Goal: Transaction & Acquisition: Register for event/course

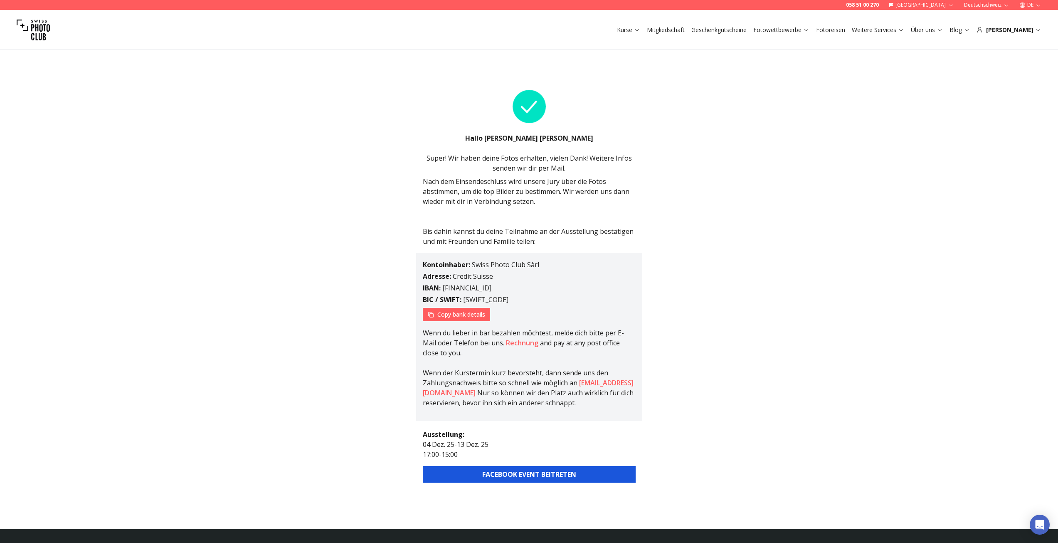
click at [547, 474] on button "FACEBOOK EVENT BEITRETEN" at bounding box center [529, 474] width 213 height 17
click at [1012, 28] on div "[PERSON_NAME]" at bounding box center [1009, 30] width 65 height 8
click at [970, 31] on link "Blog" at bounding box center [960, 30] width 20 height 8
click at [988, 44] on link "Ratgeber Fotoausrüstung" at bounding box center [1012, 48] width 81 height 15
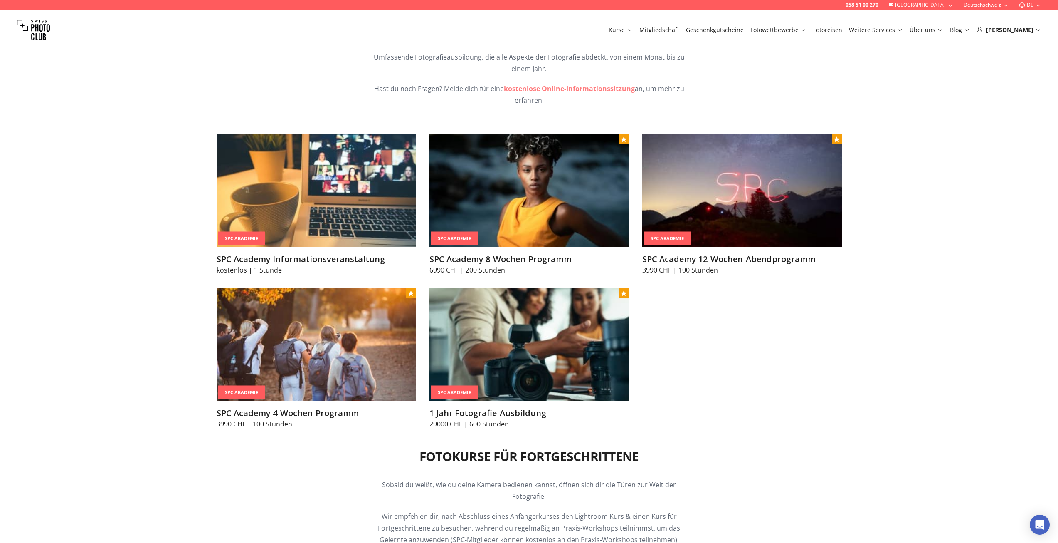
scroll to position [998, 0]
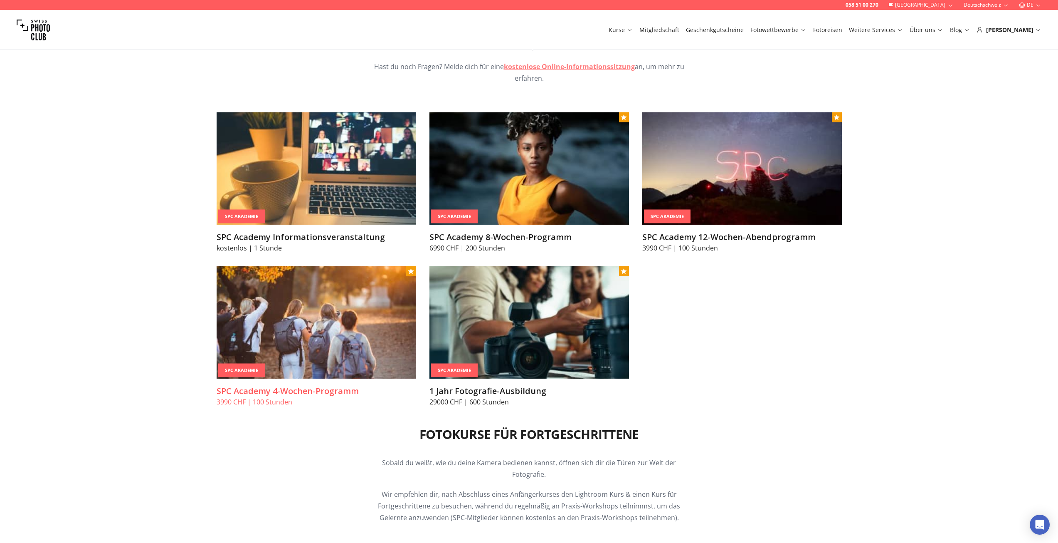
click at [346, 288] on img at bounding box center [317, 322] width 200 height 112
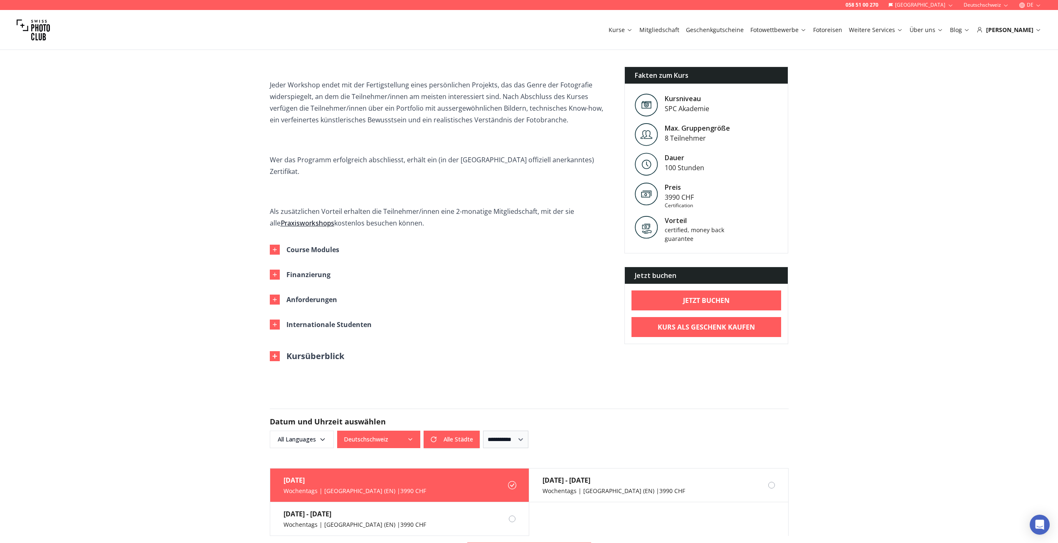
scroll to position [333, 0]
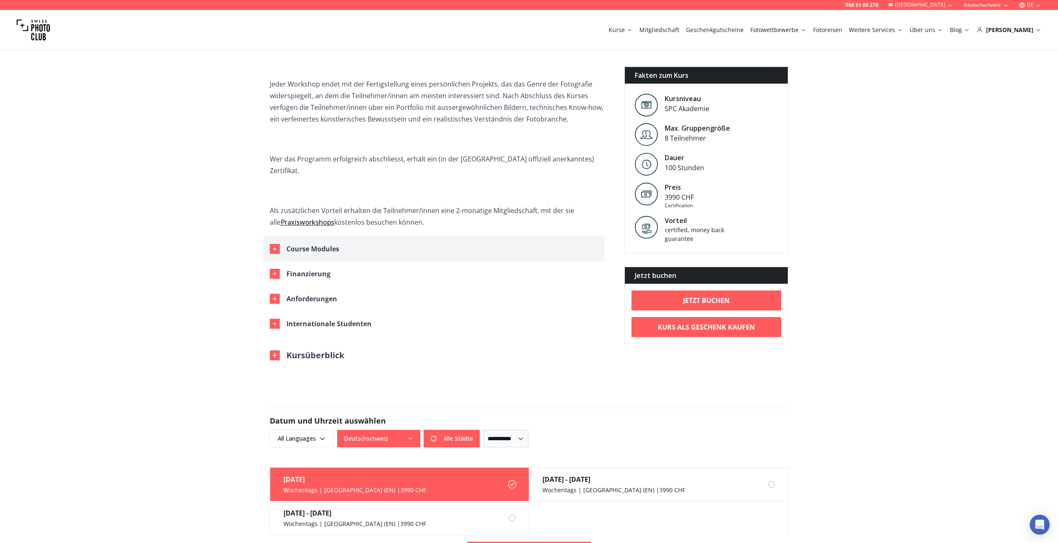
click at [277, 244] on div "button" at bounding box center [275, 249] width 10 height 10
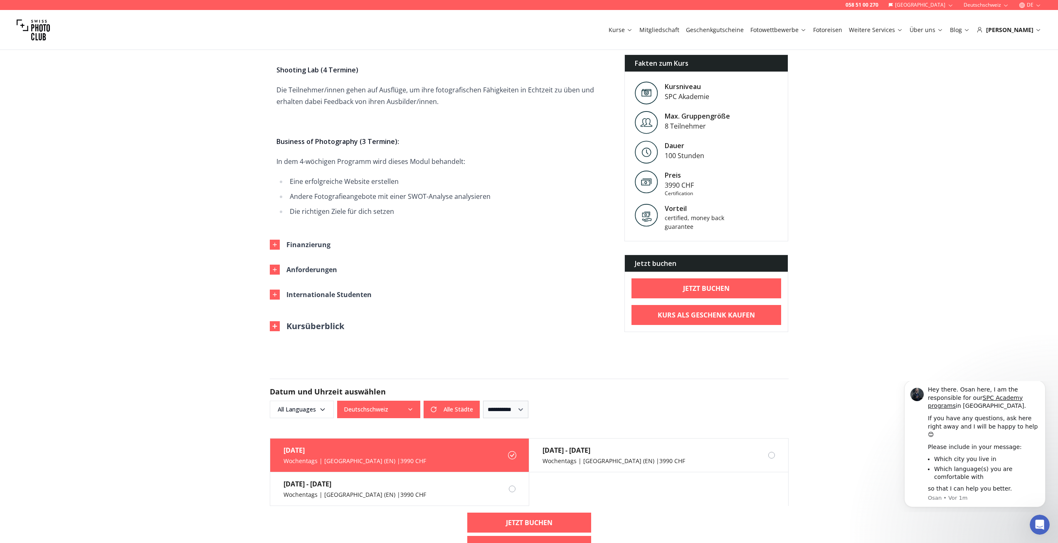
scroll to position [1206, 0]
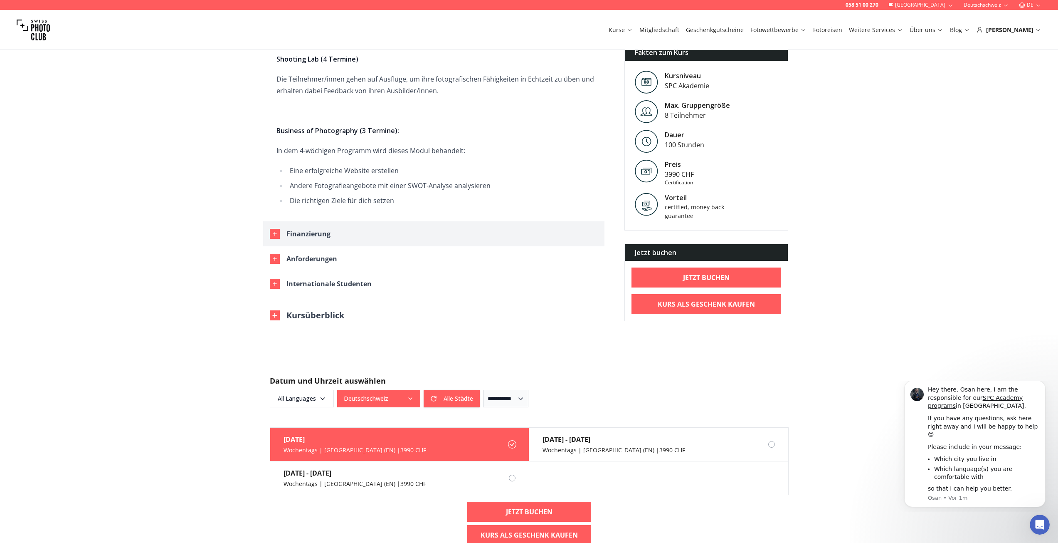
click at [274, 230] on icon "button" at bounding box center [275, 233] width 7 height 7
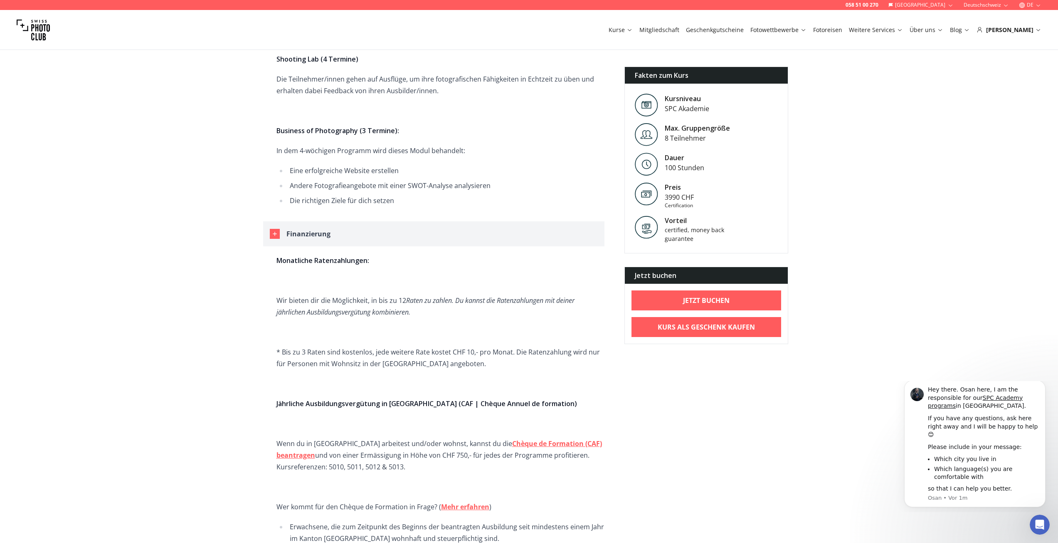
click at [274, 230] on icon "button" at bounding box center [275, 233] width 7 height 7
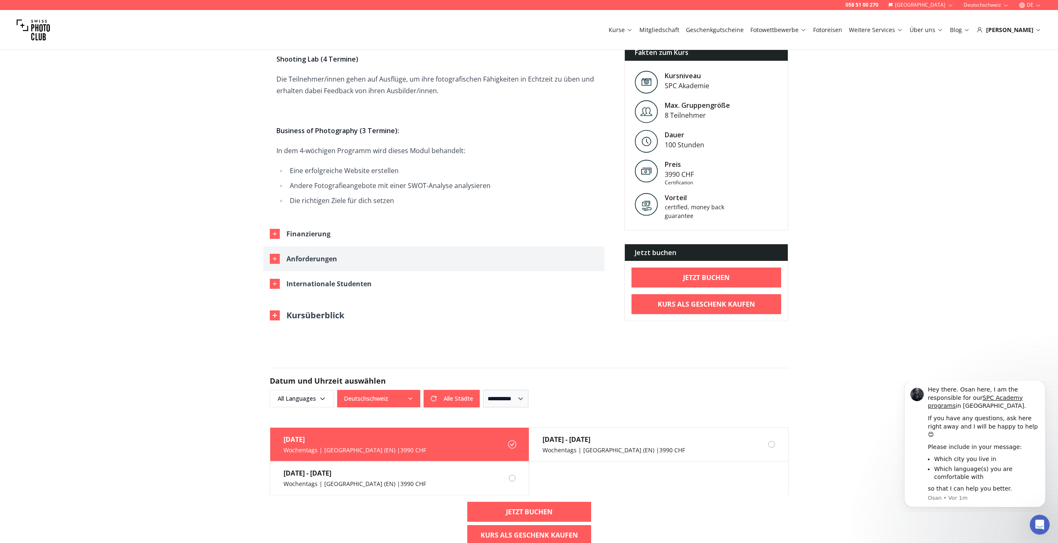
click at [276, 255] on icon "button" at bounding box center [275, 258] width 7 height 7
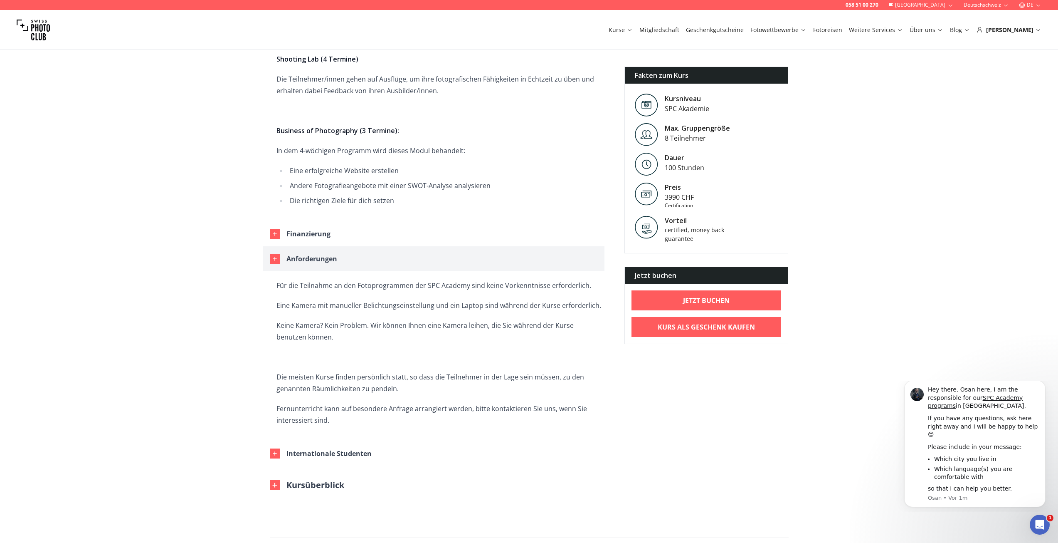
click at [276, 257] on icon "button" at bounding box center [275, 259] width 4 height 4
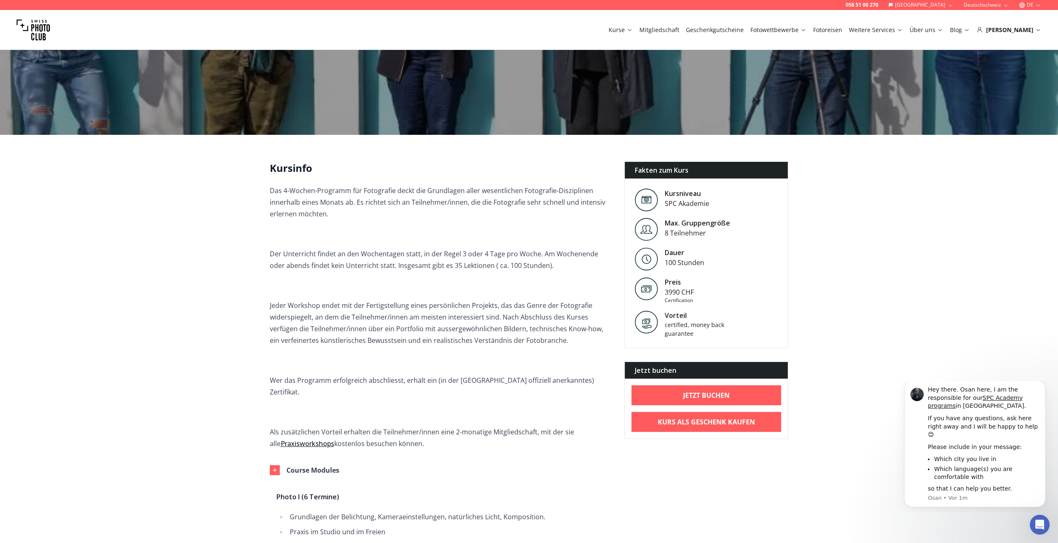
scroll to position [0, 0]
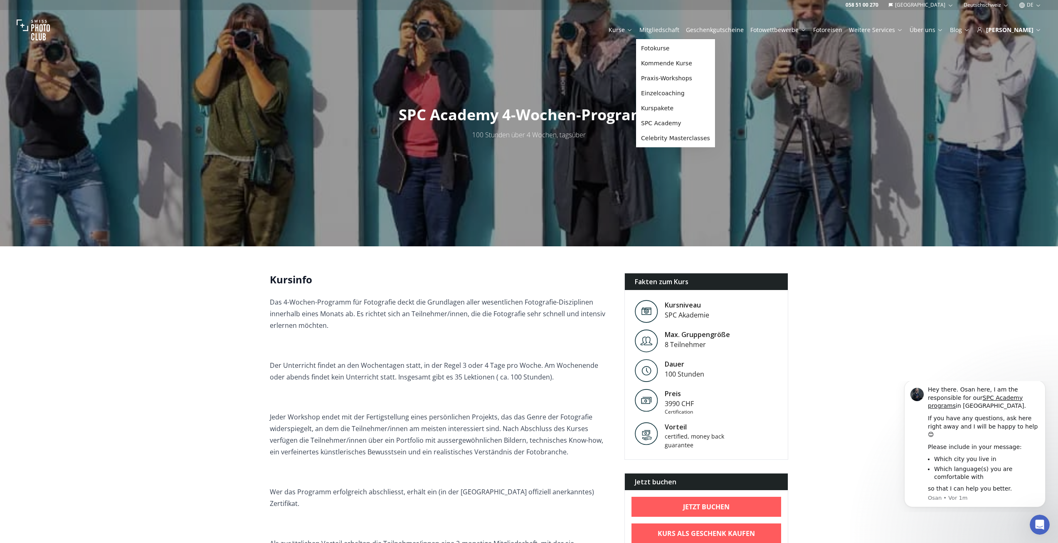
click at [633, 29] on icon at bounding box center [630, 30] width 6 height 6
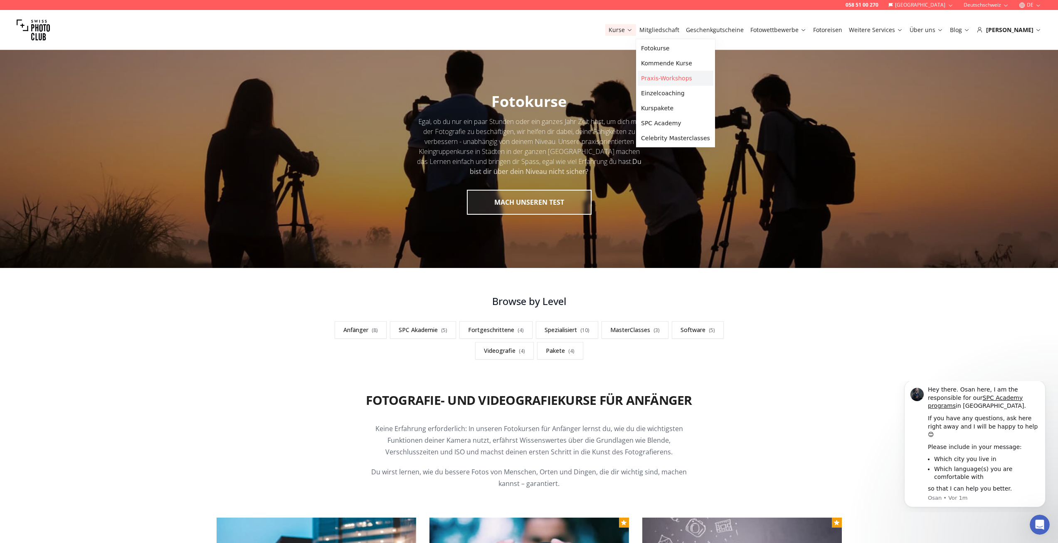
click at [660, 76] on link "Praxis-Workshops" at bounding box center [676, 78] width 76 height 15
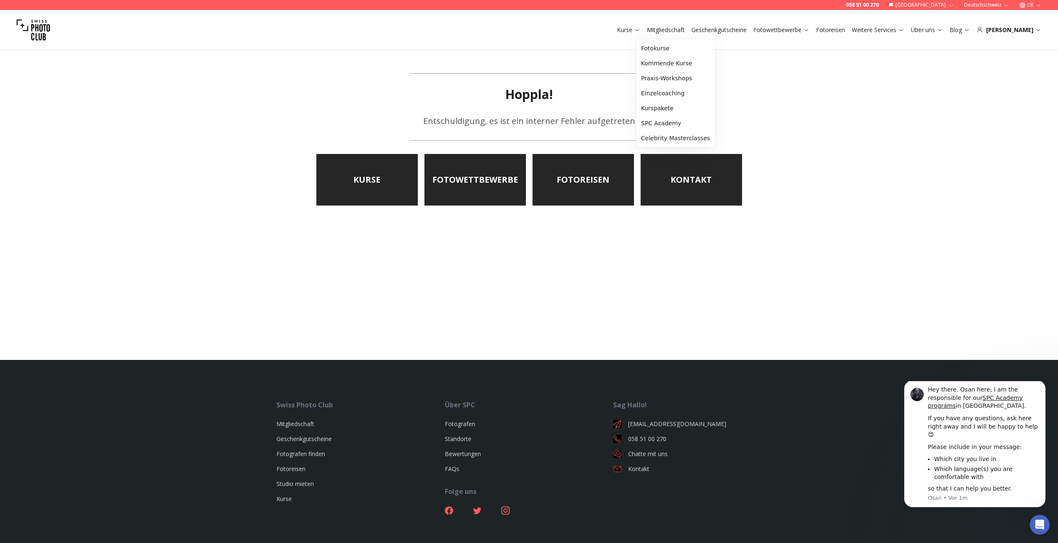
click at [640, 32] on link "Kurse" at bounding box center [628, 30] width 23 height 8
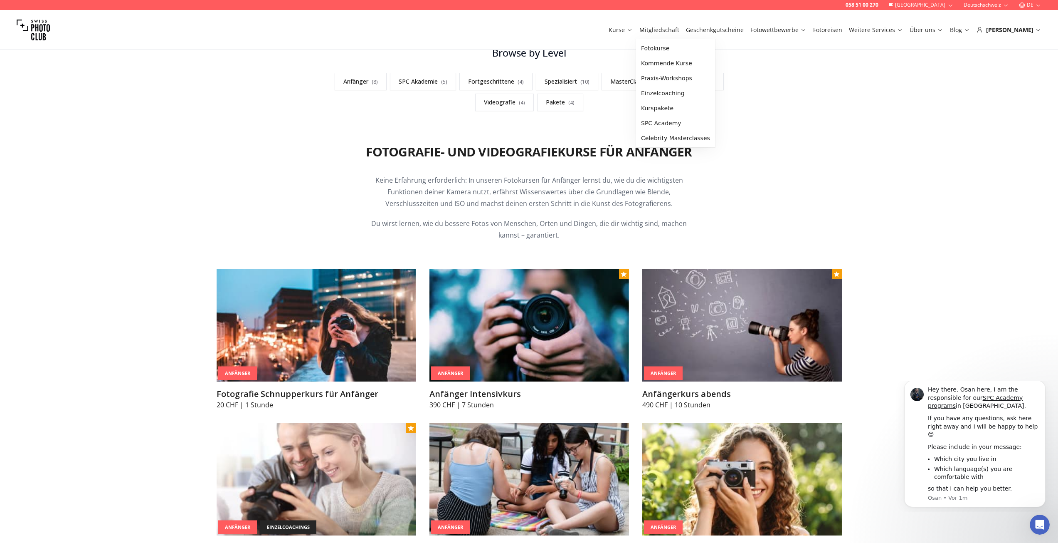
scroll to position [249, 0]
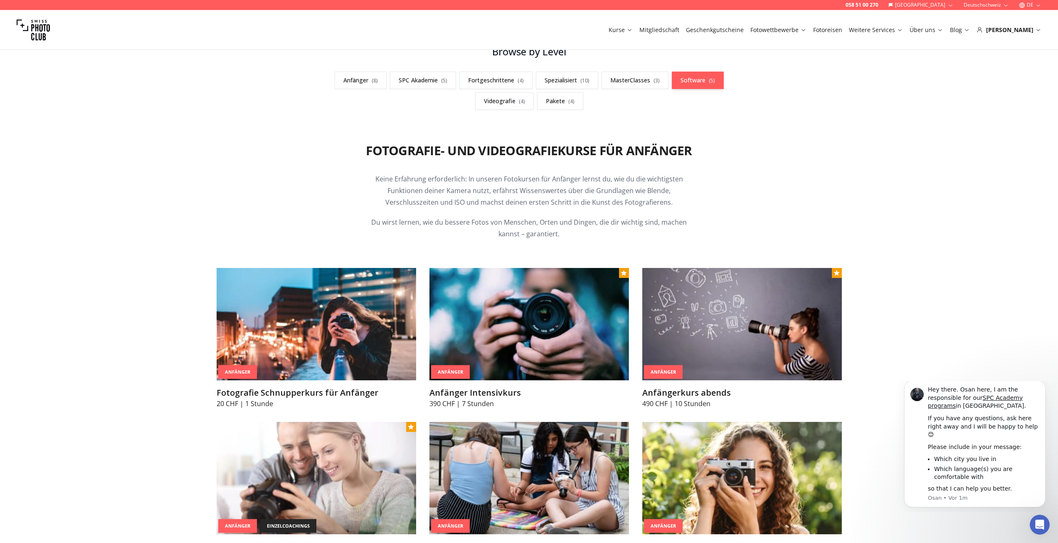
click at [691, 81] on link "Software ( 5 )" at bounding box center [698, 80] width 52 height 17
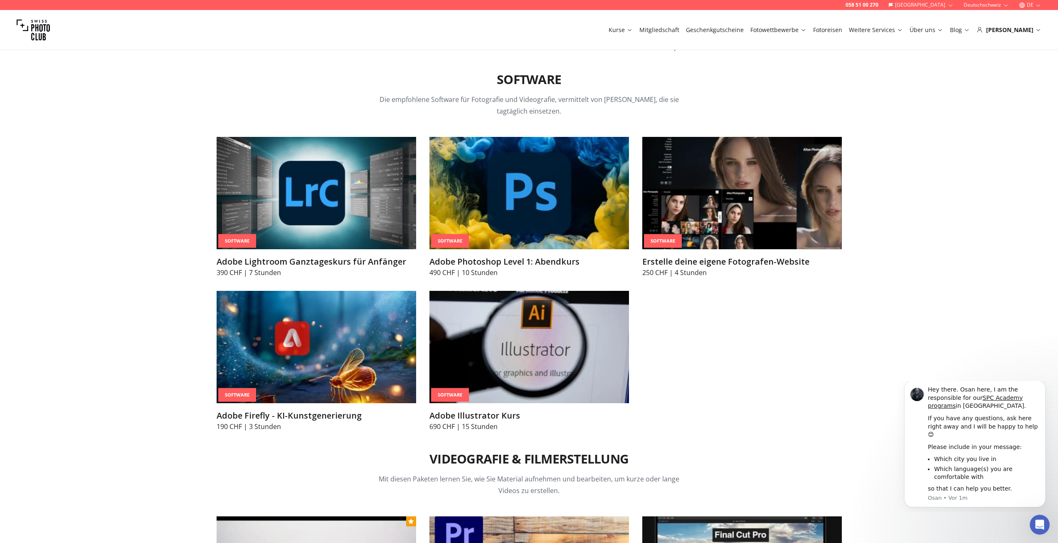
scroll to position [2762, 0]
click at [568, 196] on img at bounding box center [530, 192] width 200 height 112
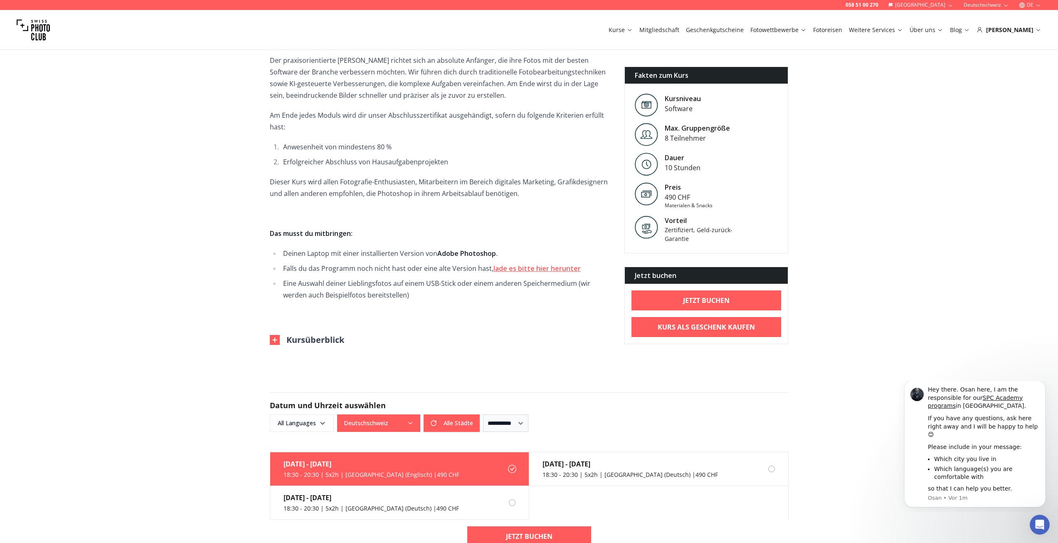
scroll to position [333, 0]
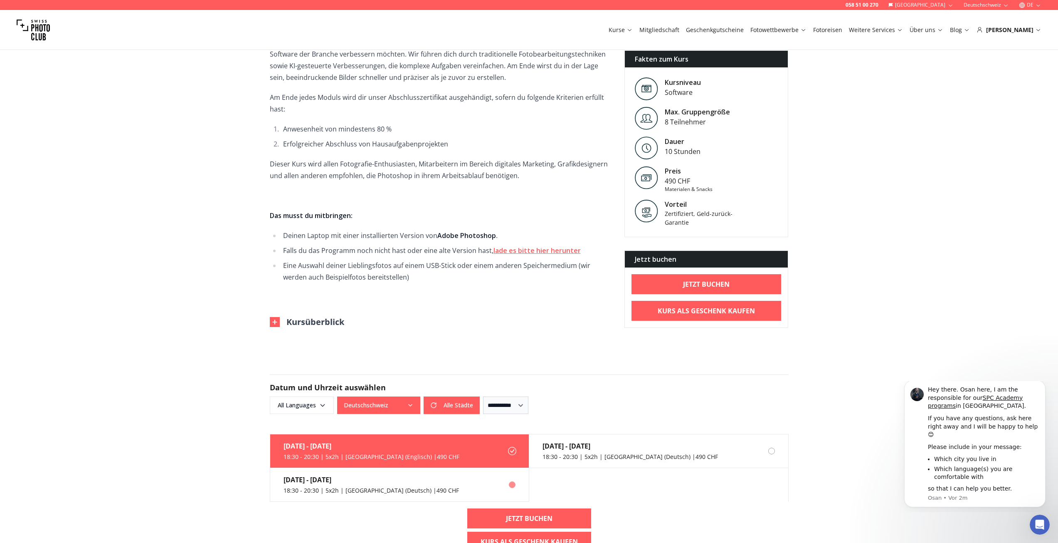
click at [324, 494] on div "18:30 - 20:30 | 5x2h | [GEOGRAPHIC_DATA] (Deutsch) | 490 CHF" at bounding box center [371, 490] width 175 height 8
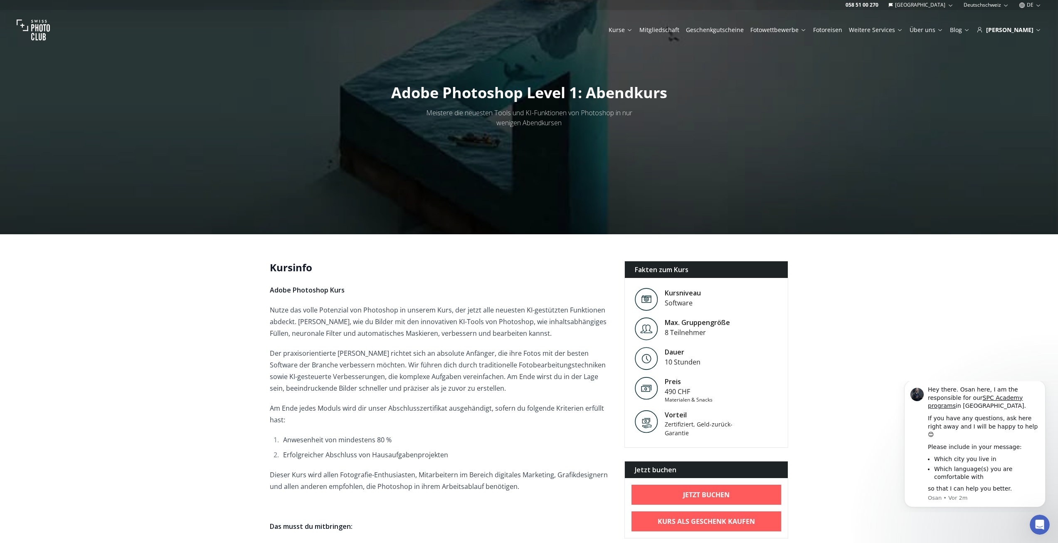
scroll to position [0, 0]
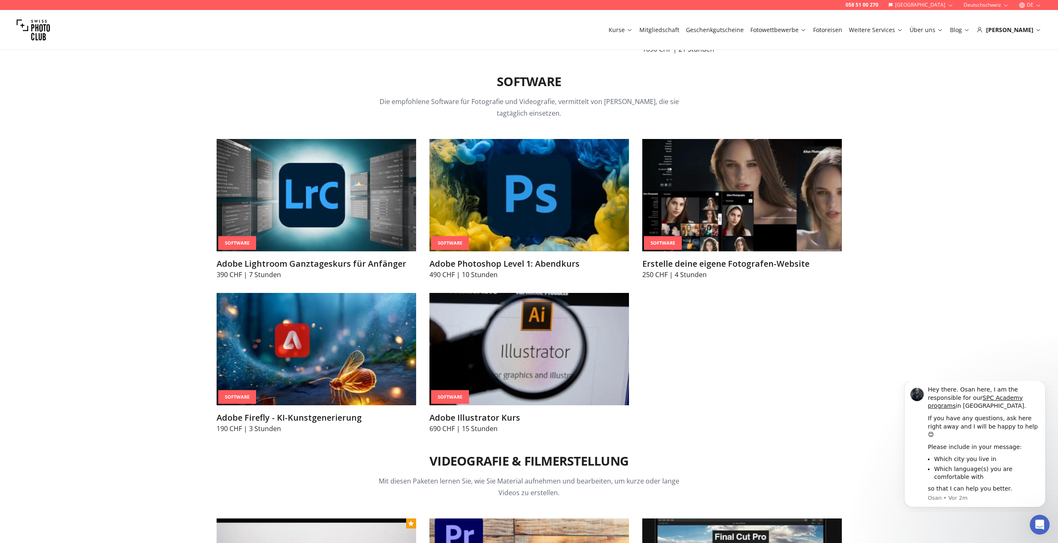
scroll to position [2762, 0]
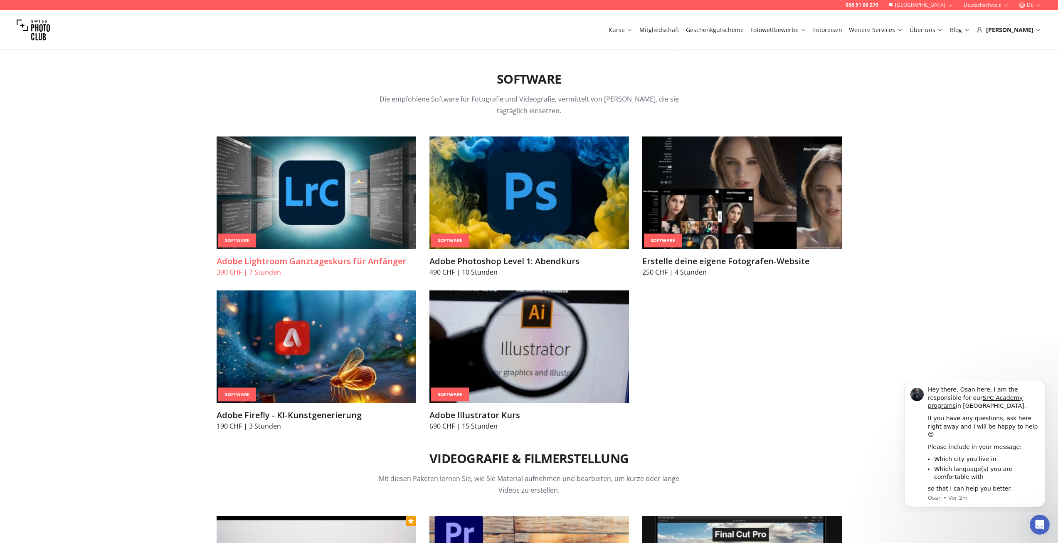
click at [320, 197] on img at bounding box center [317, 192] width 200 height 112
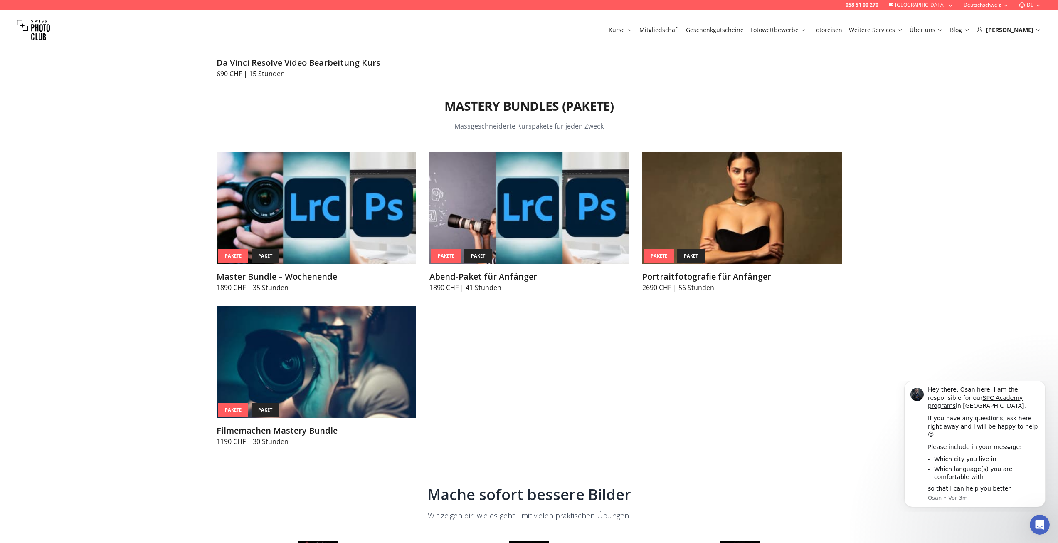
scroll to position [3511, 0]
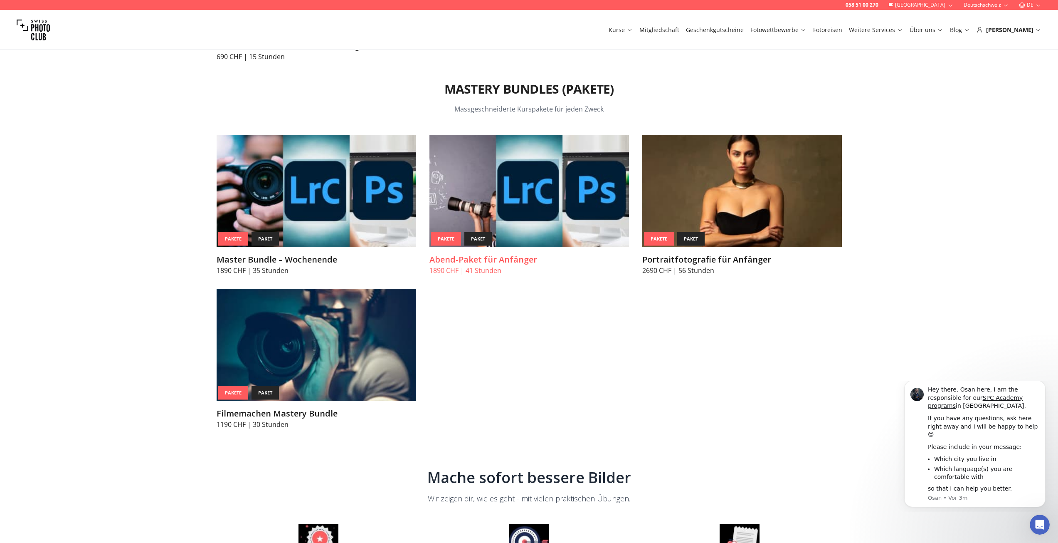
click at [521, 220] on img at bounding box center [530, 191] width 200 height 112
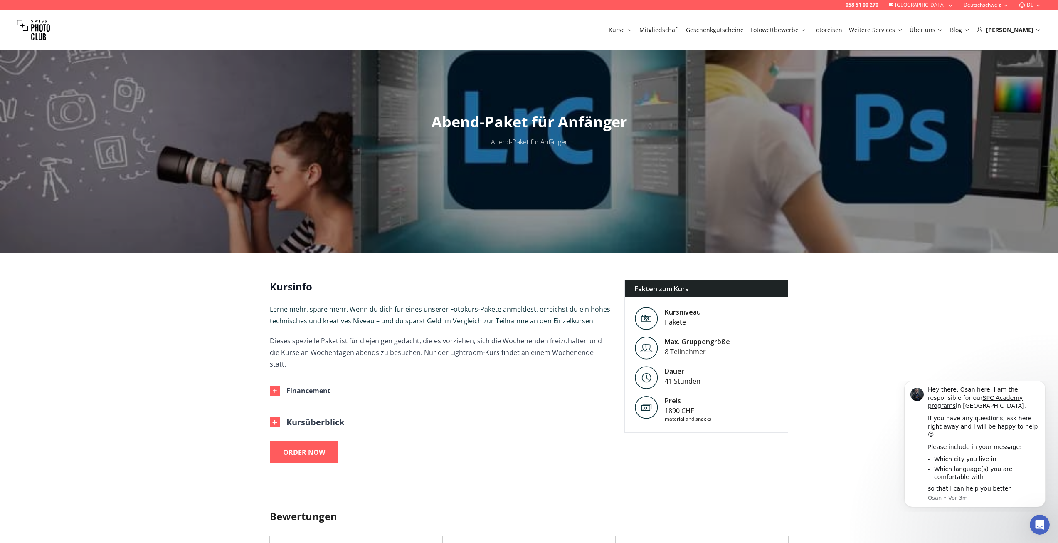
scroll to position [166, 0]
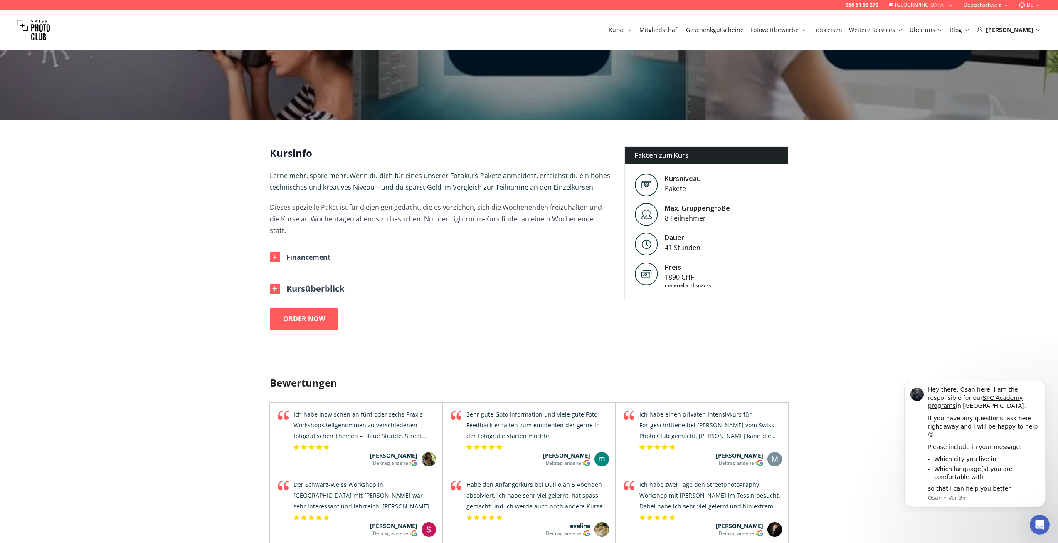
click at [321, 283] on button "Kursüberblick" at bounding box center [307, 289] width 74 height 12
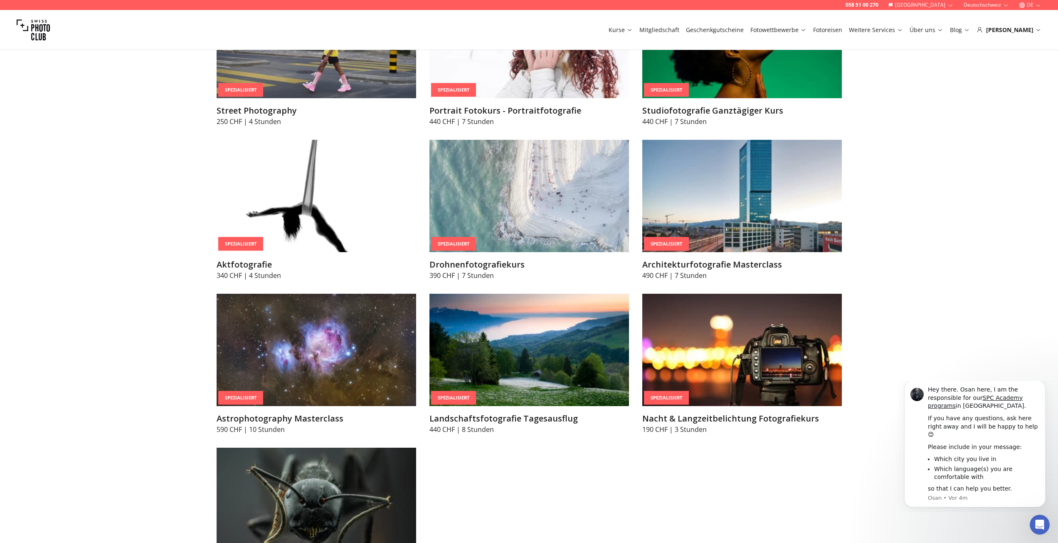
scroll to position [1972, 0]
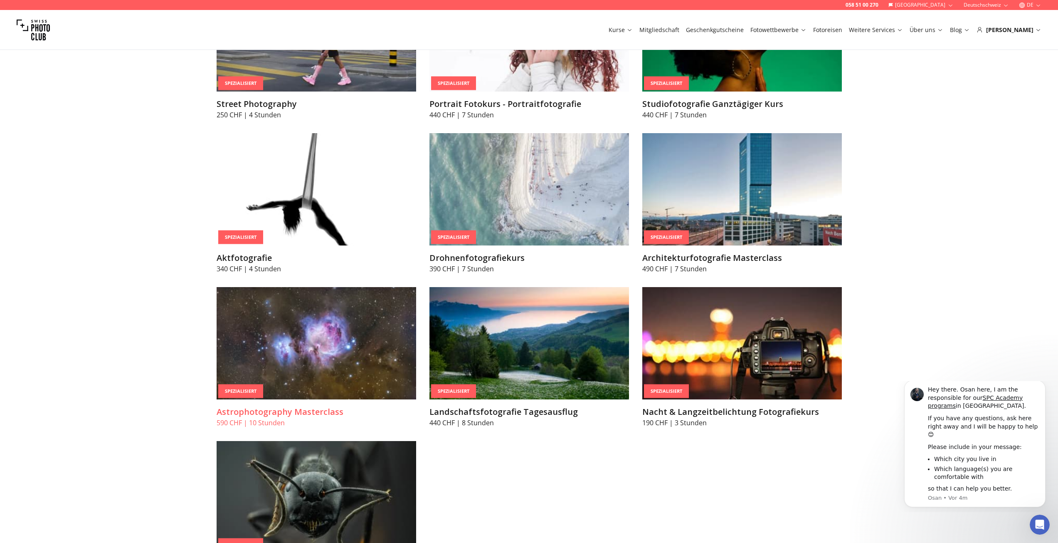
click at [349, 343] on img at bounding box center [317, 343] width 200 height 112
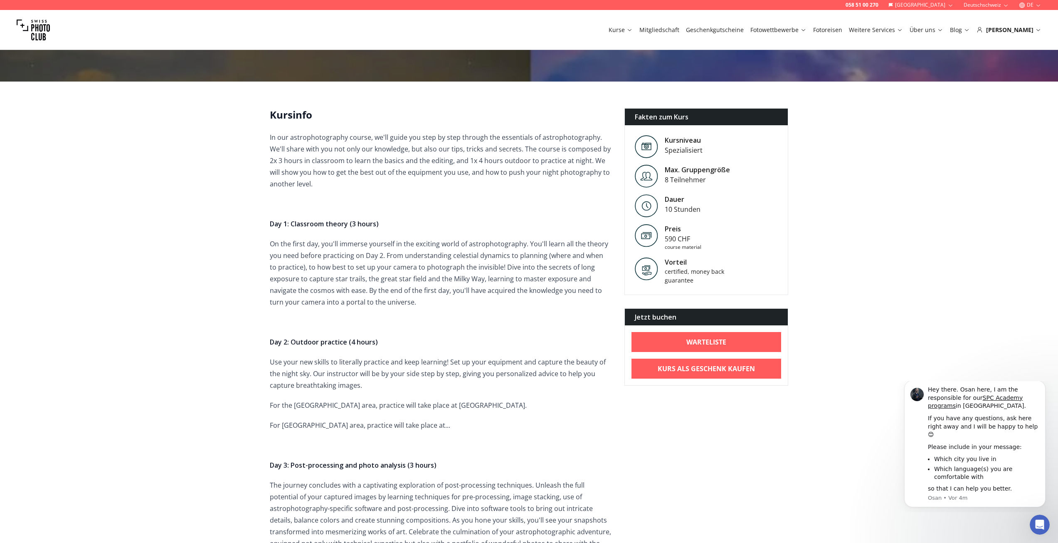
scroll to position [166, 0]
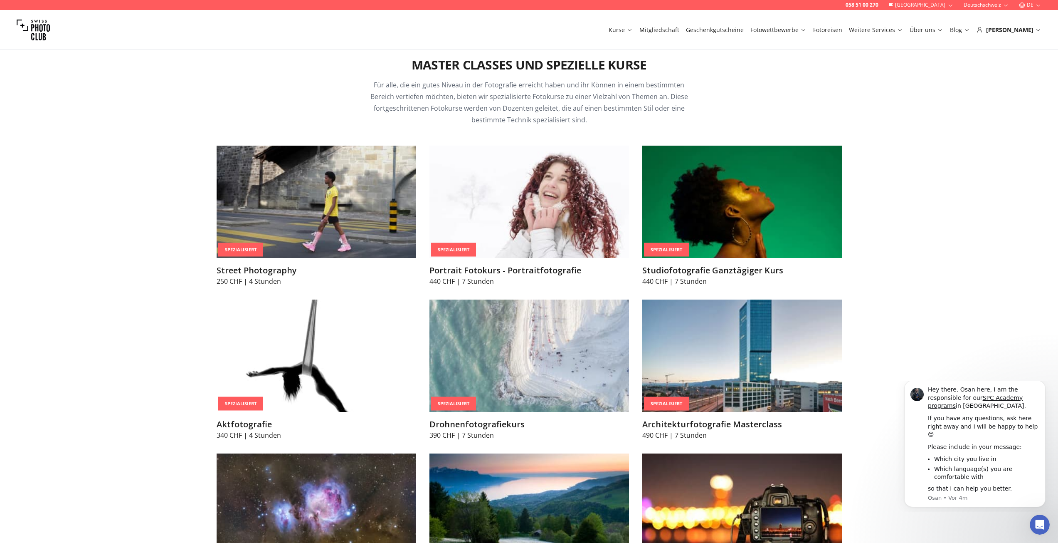
scroll to position [1640, 0]
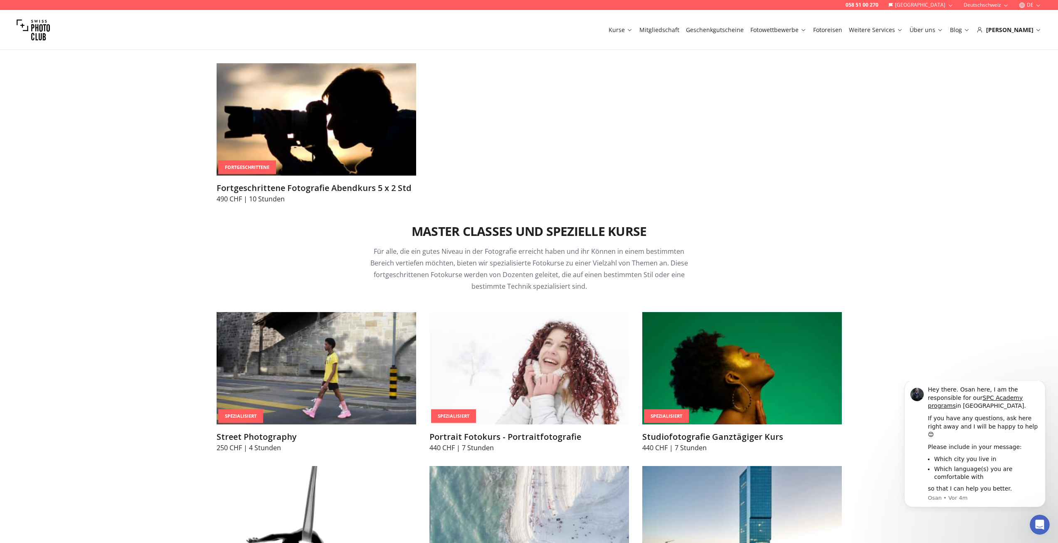
click at [40, 32] on img at bounding box center [33, 29] width 33 height 33
